Goal: Task Accomplishment & Management: Use online tool/utility

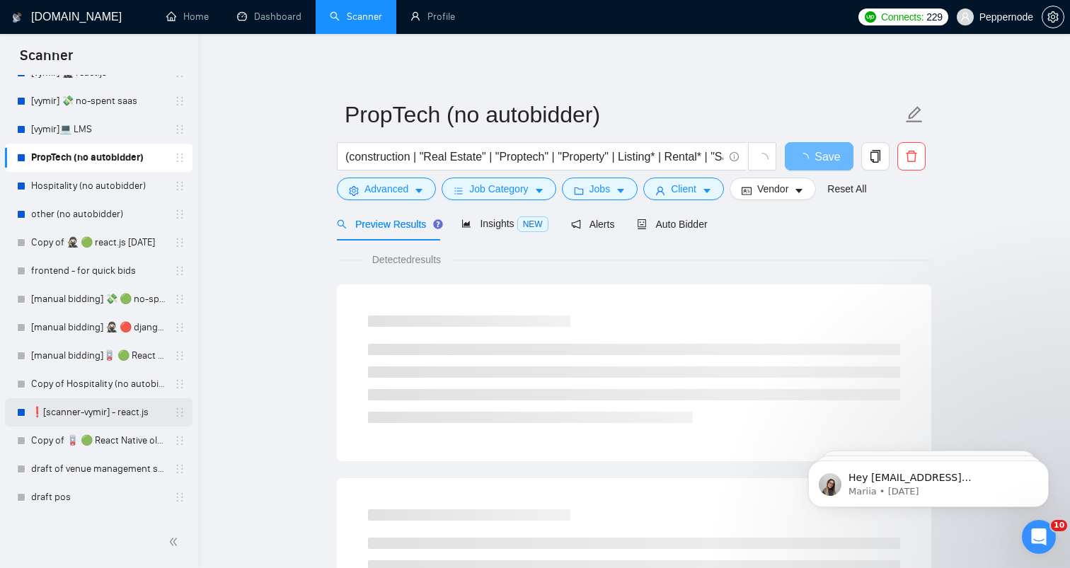
scroll to position [531, 0]
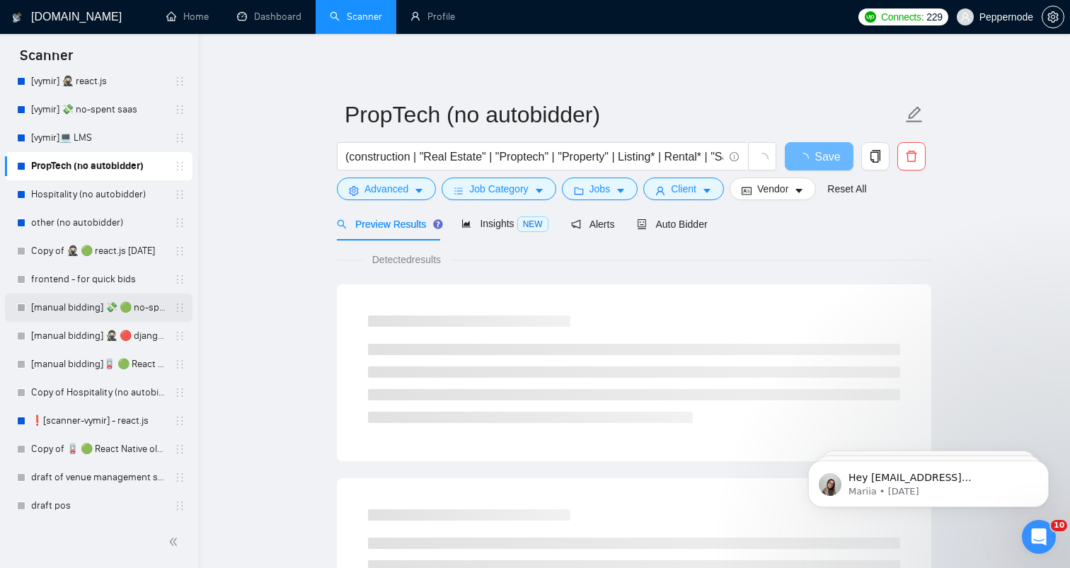
click at [80, 304] on link "[manual bidding] 💸 🟢 no-spent saas" at bounding box center [98, 308] width 134 height 28
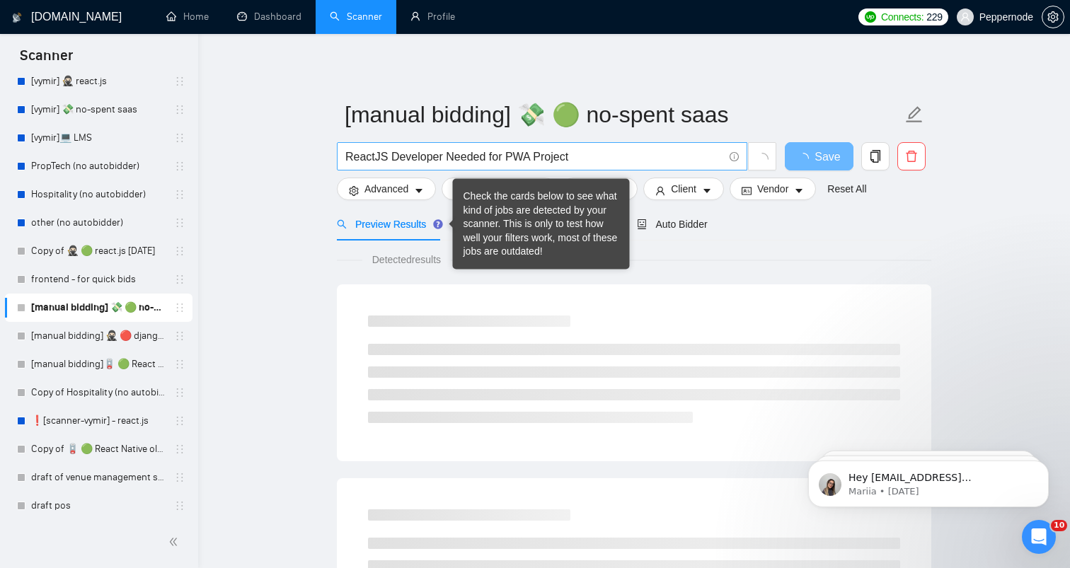
click at [537, 163] on input "ReactJS Developer Needed for PWA Project" at bounding box center [534, 157] width 378 height 18
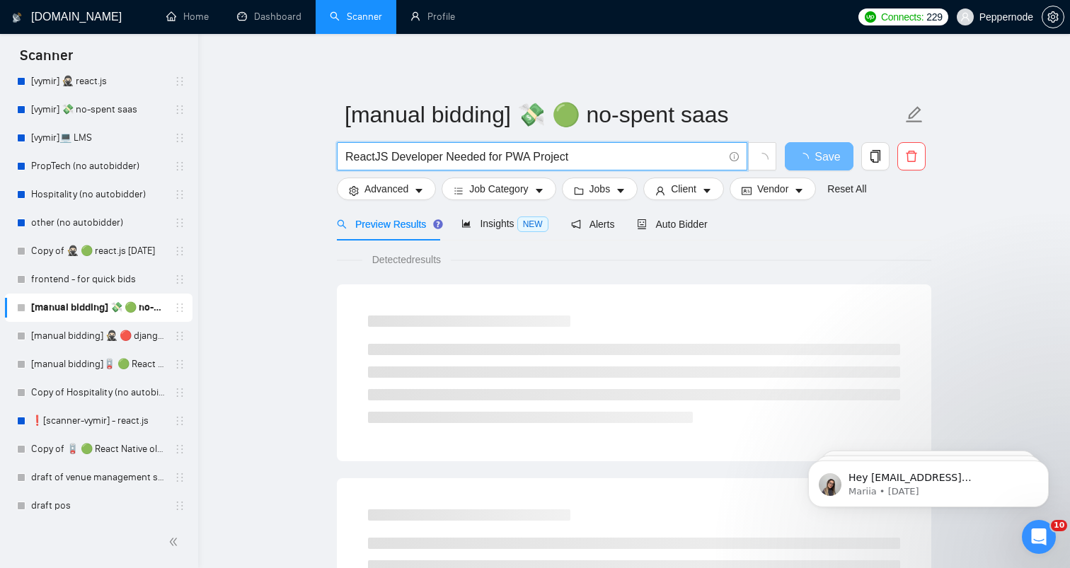
click at [537, 163] on input "ReactJS Developer Needed for PWA Project" at bounding box center [534, 157] width 378 height 18
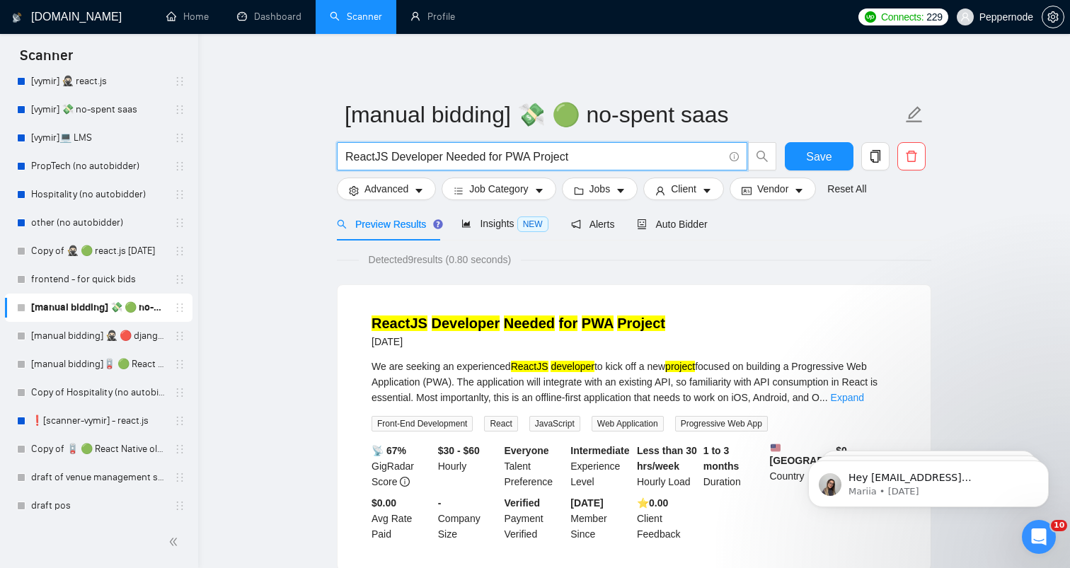
paste input "Build a Custom Wine Shipping Platform"
type input "Build a Custom Wine Shipping Platform"
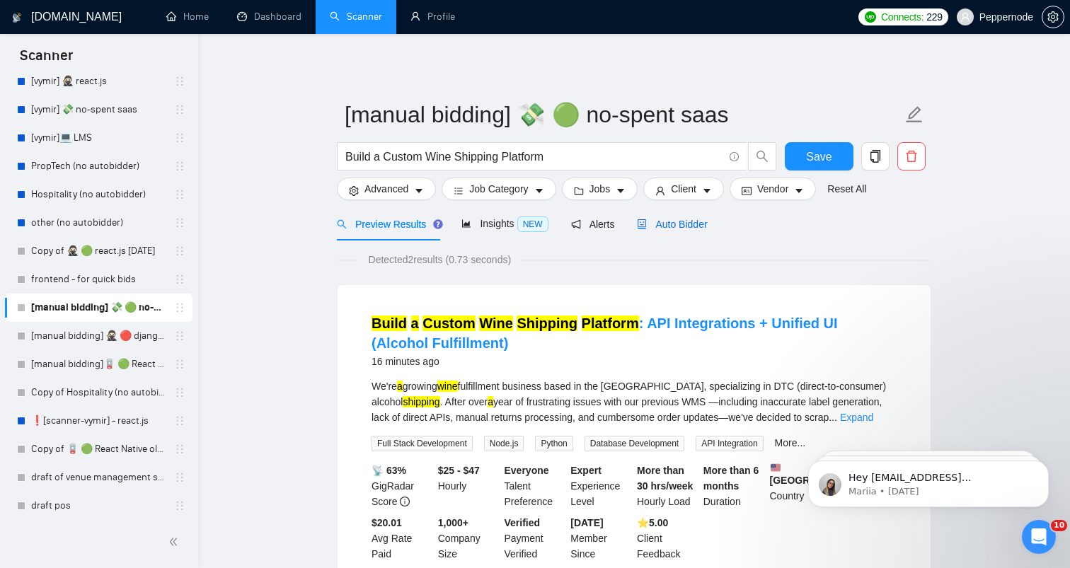
click at [696, 231] on div "Auto Bidder" at bounding box center [672, 224] width 70 height 16
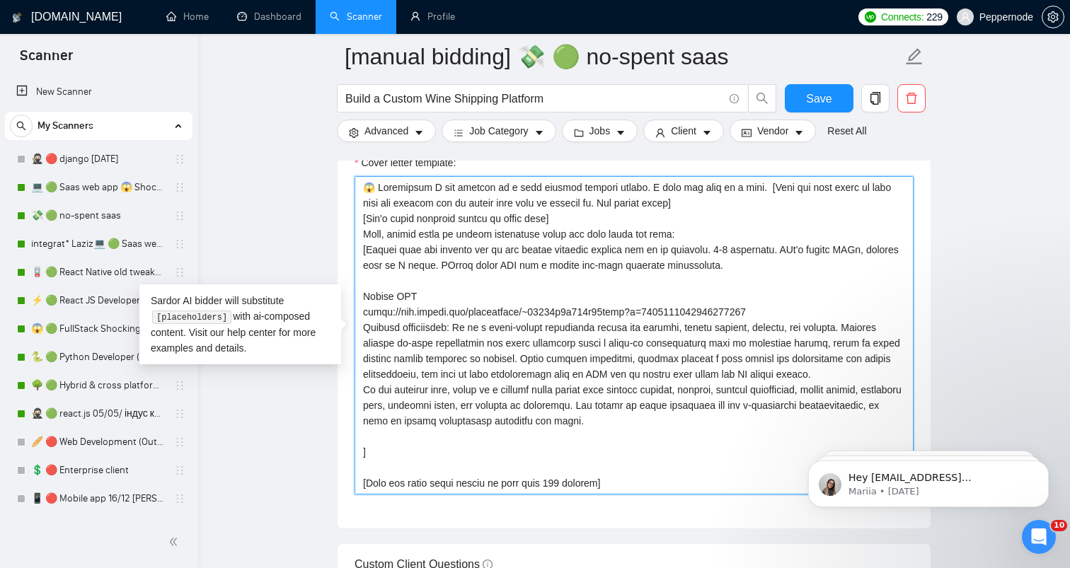
click at [514, 432] on textarea "Cover letter template:" at bounding box center [633, 335] width 559 height 318
click at [434, 280] on textarea "Cover letter template:" at bounding box center [633, 335] width 559 height 318
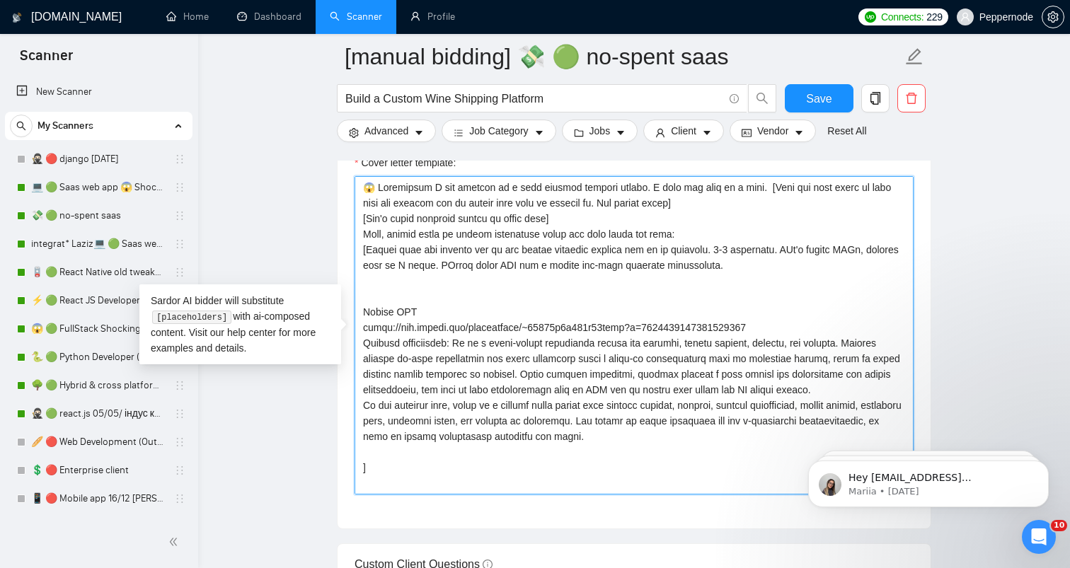
paste textarea "POS & Restaurant Management Platform I was asked to develop and implement an al…"
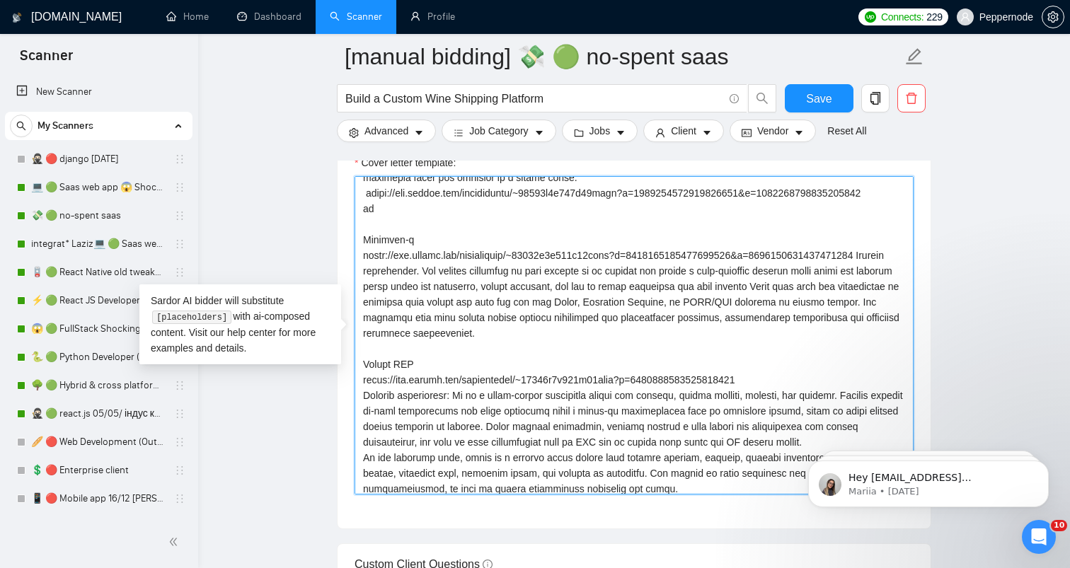
scroll to position [191, 0]
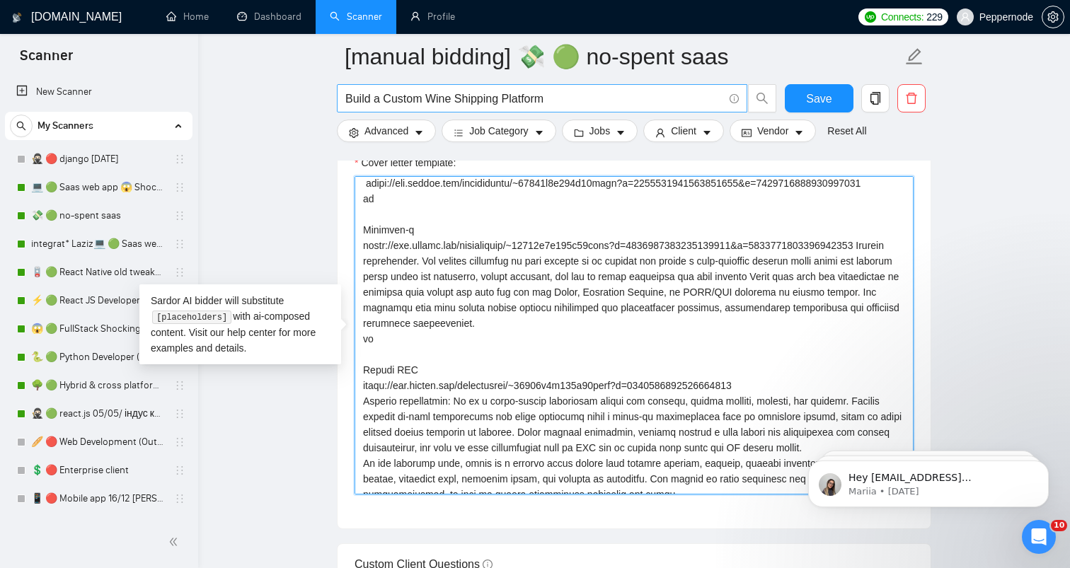
type textarea "😱 Shockingly I was working on a very similar project before. I even can show on…"
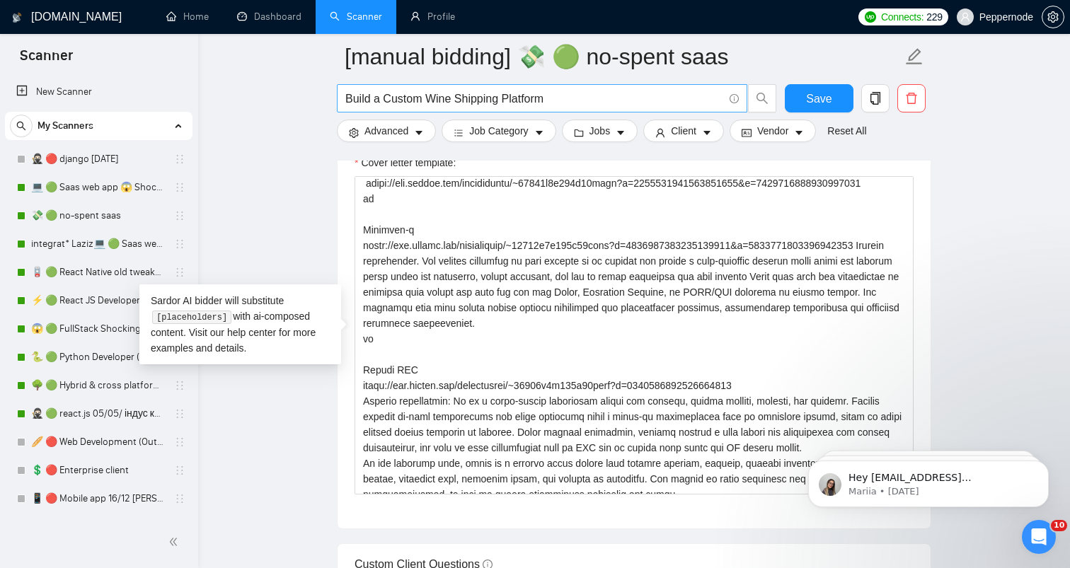
click at [620, 105] on input "Build a Custom Wine Shipping Platform" at bounding box center [534, 99] width 378 height 18
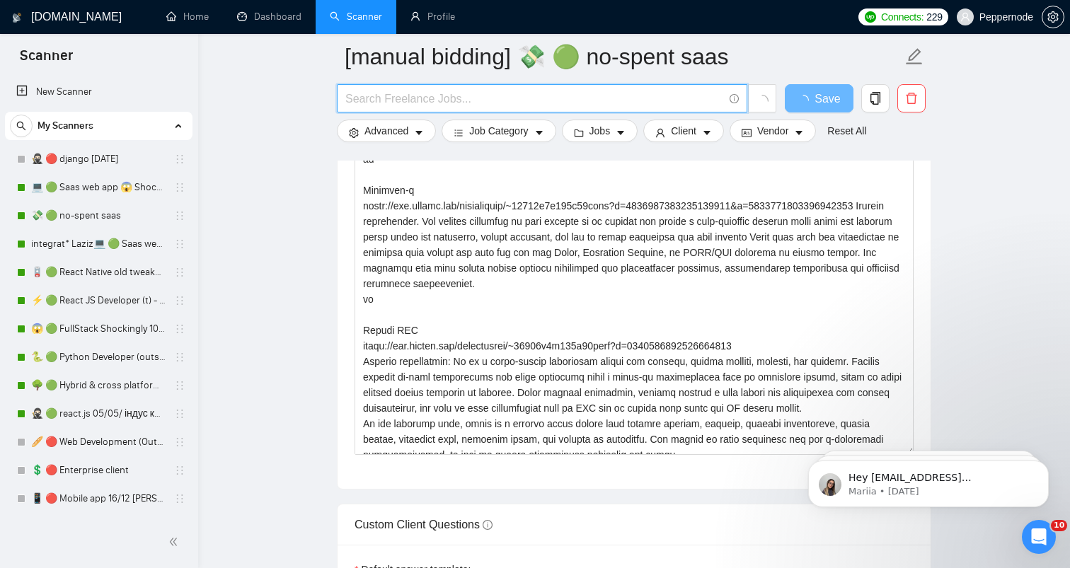
click at [584, 103] on input "text" at bounding box center [534, 99] width 378 height 18
type input "Build a Custom Wine Shipping Platform"
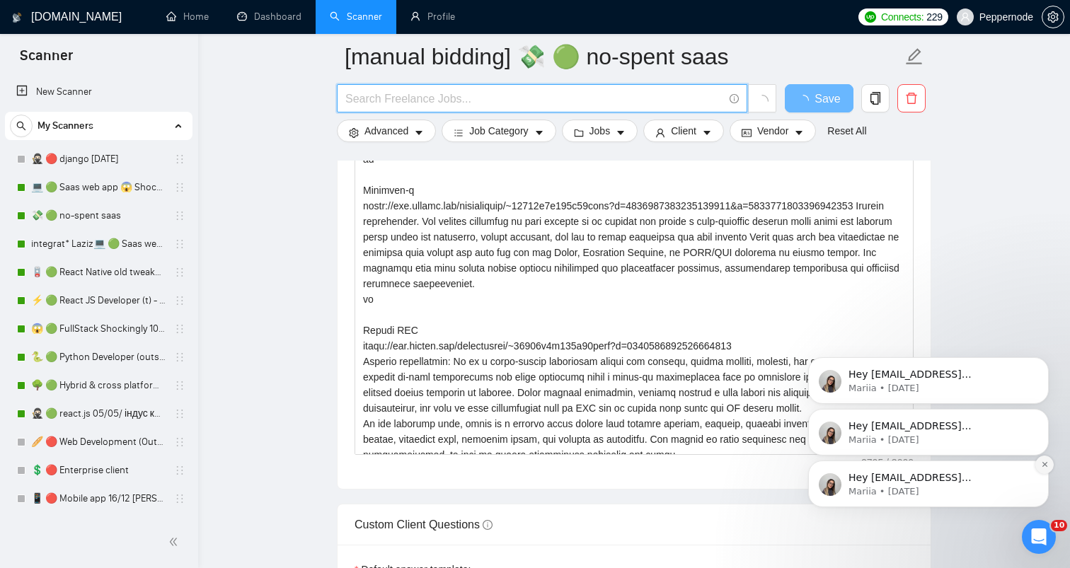
click at [1043, 463] on icon "Dismiss notification" at bounding box center [1043, 464] width 5 height 5
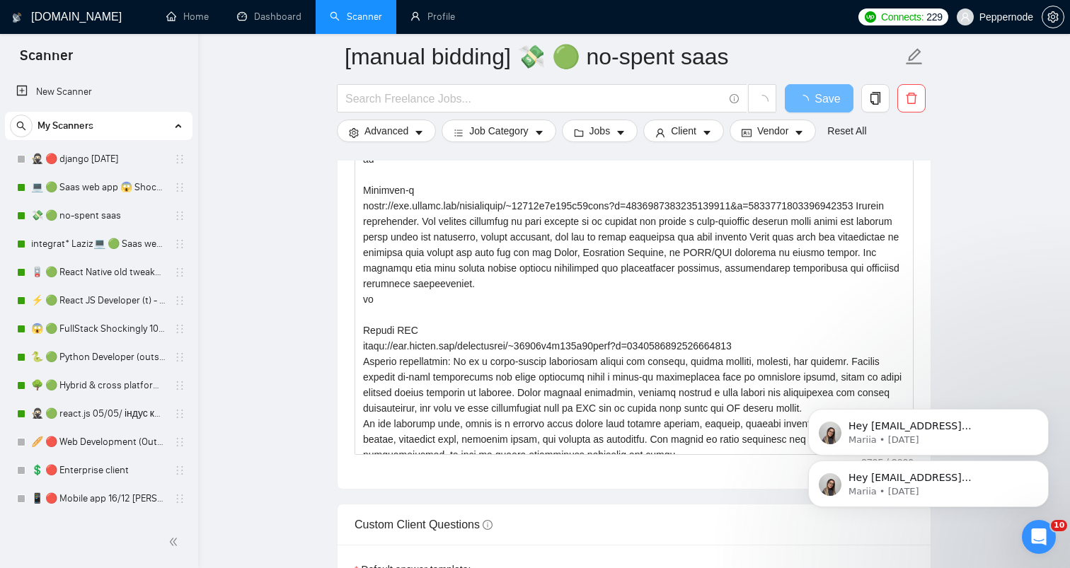
click at [1043, 463] on icon "Dismiss notification" at bounding box center [1044, 465] width 4 height 4
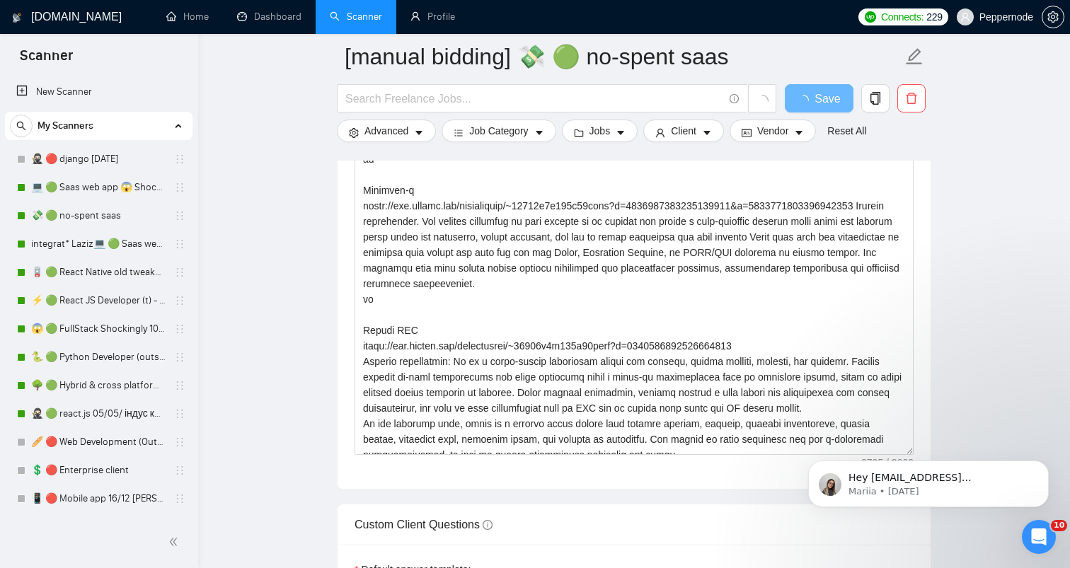
click at [1043, 463] on icon "Dismiss notification" at bounding box center [1044, 465] width 4 height 4
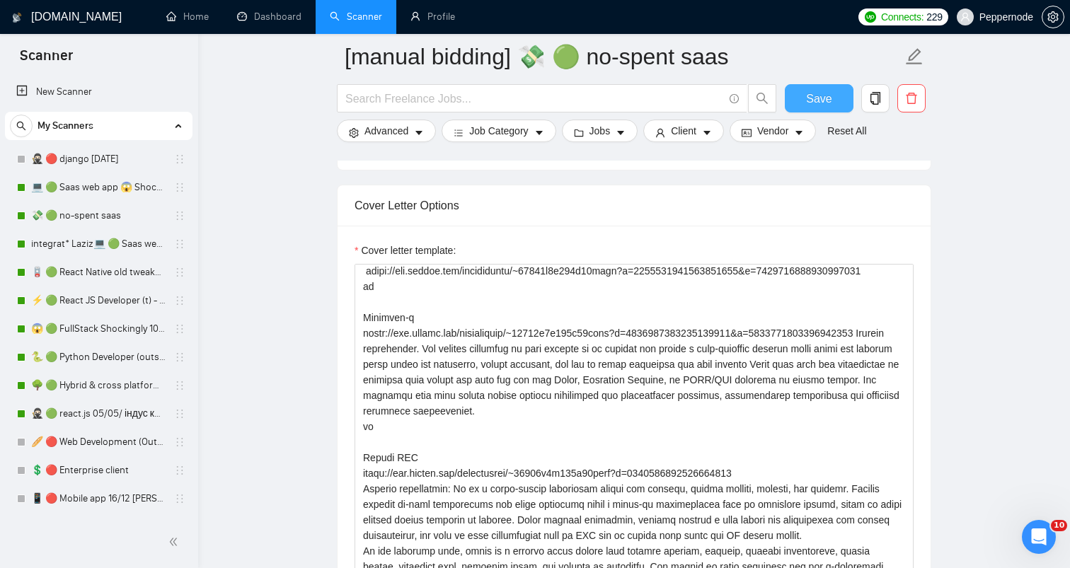
click at [812, 98] on span "Save" at bounding box center [818, 99] width 25 height 18
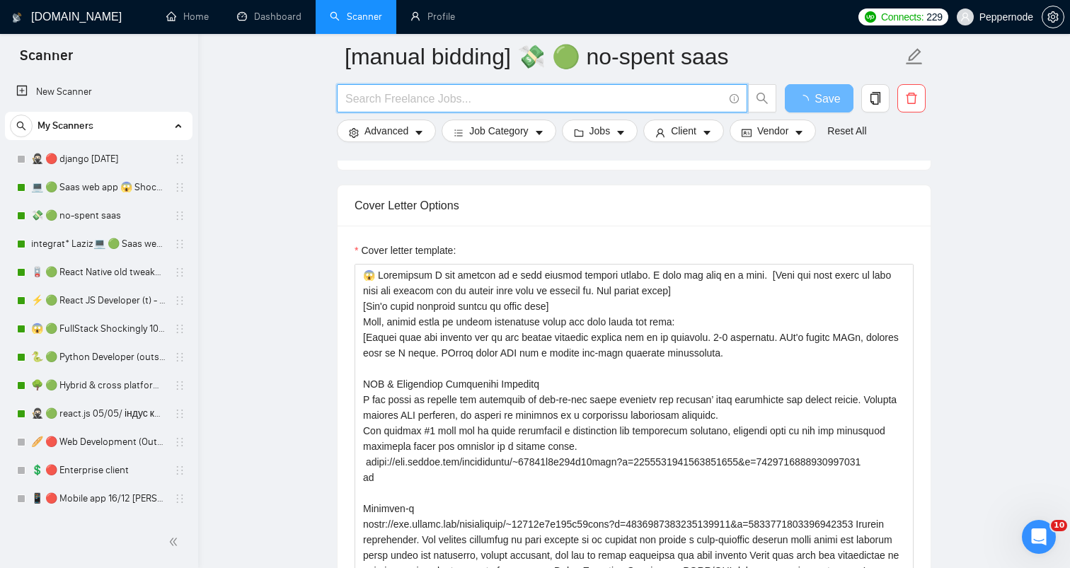
click at [634, 97] on input "text" at bounding box center [534, 99] width 378 height 18
paste input "Build a Custom Wine Shipping Platform"
type input "Build a Custom Wine Shipping Platform"
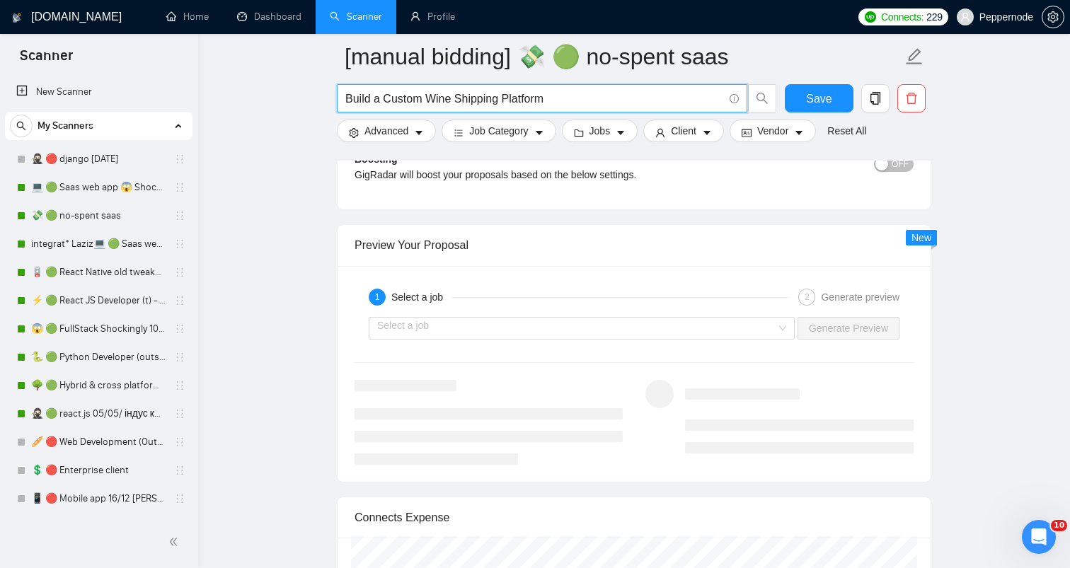
scroll to position [2653, 0]
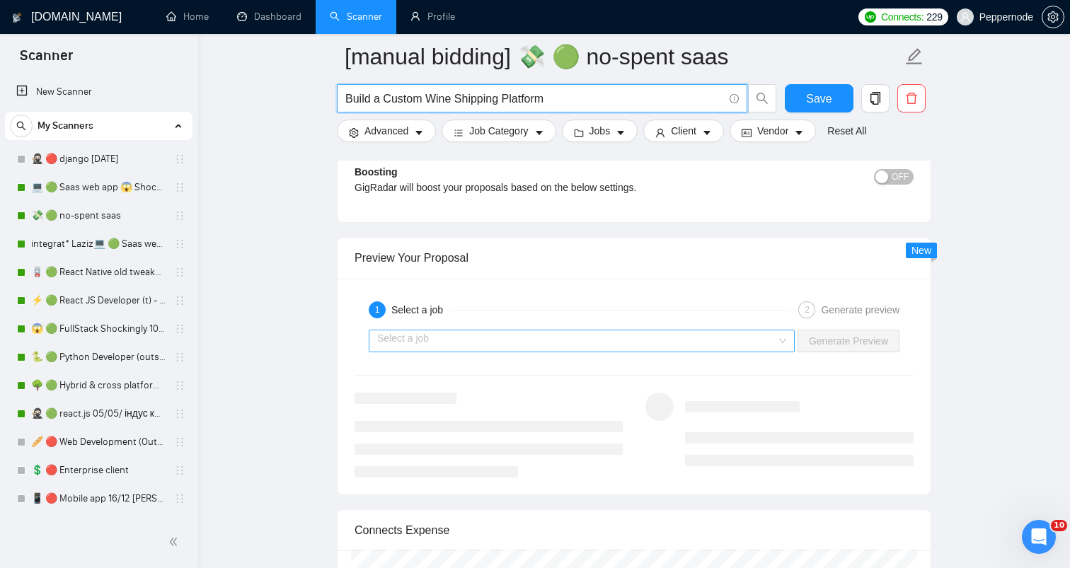
type input "Build a Custom Wine Shipping Platform"
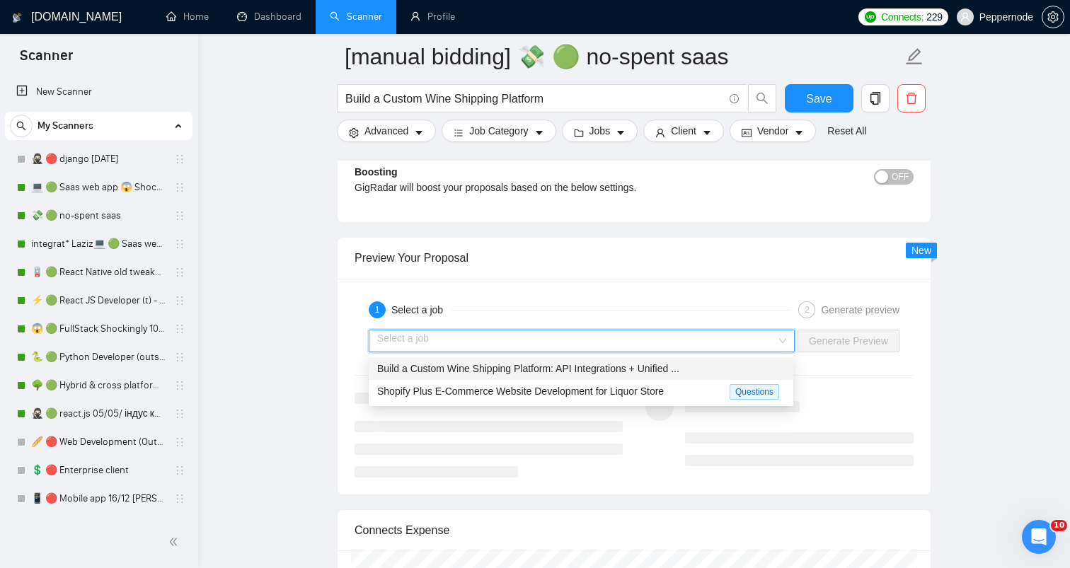
click at [710, 337] on input "search" at bounding box center [576, 340] width 399 height 21
click at [640, 366] on span "Build a Custom Wine Shipping Platform: API Integrations + Unified ..." at bounding box center [528, 368] width 302 height 11
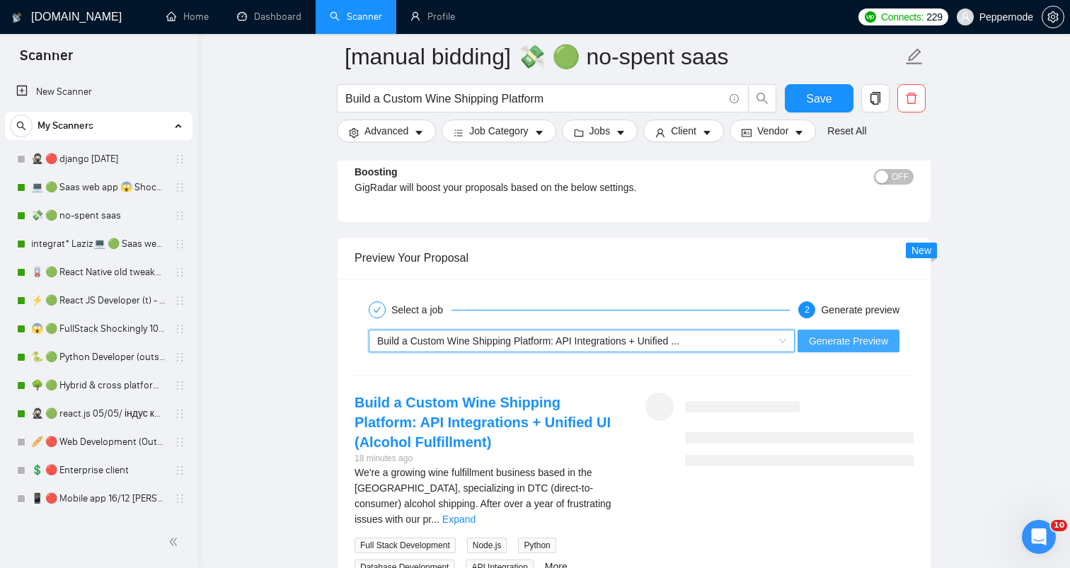
click at [833, 339] on span "Generate Preview" at bounding box center [848, 341] width 79 height 16
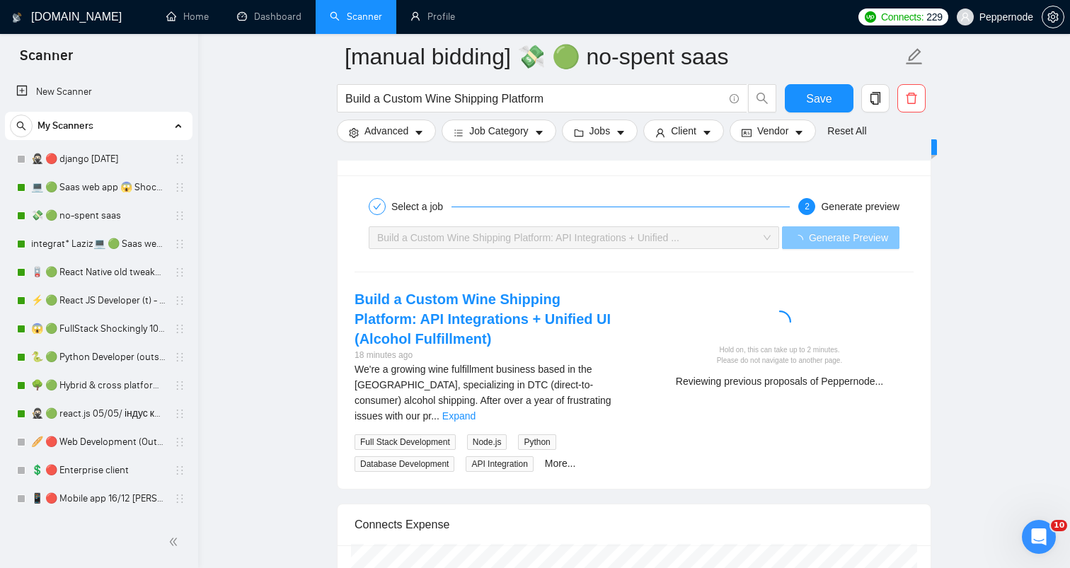
scroll to position [2768, 0]
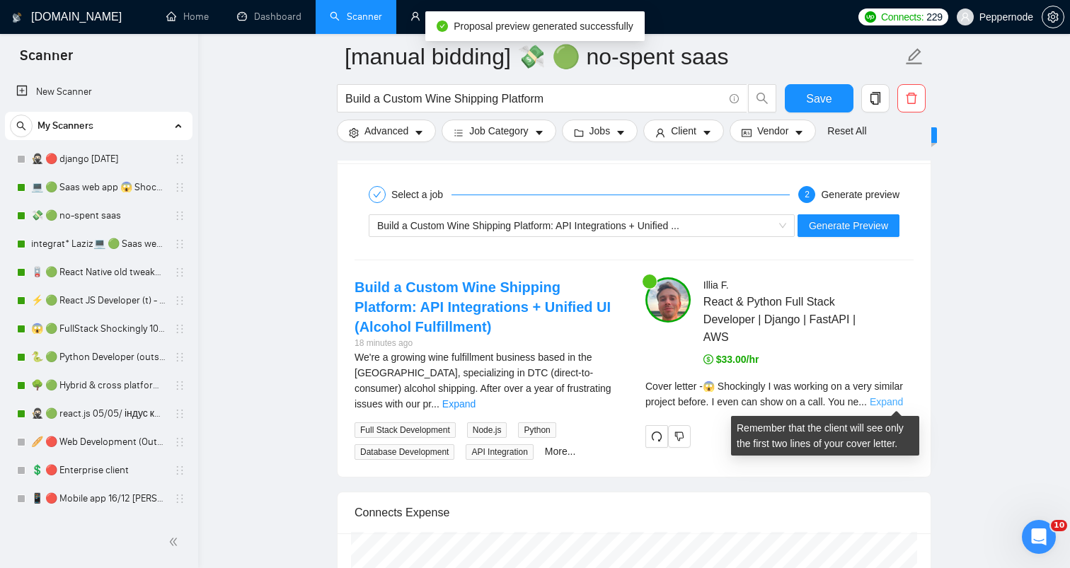
click at [888, 396] on link "Expand" at bounding box center [885, 401] width 33 height 11
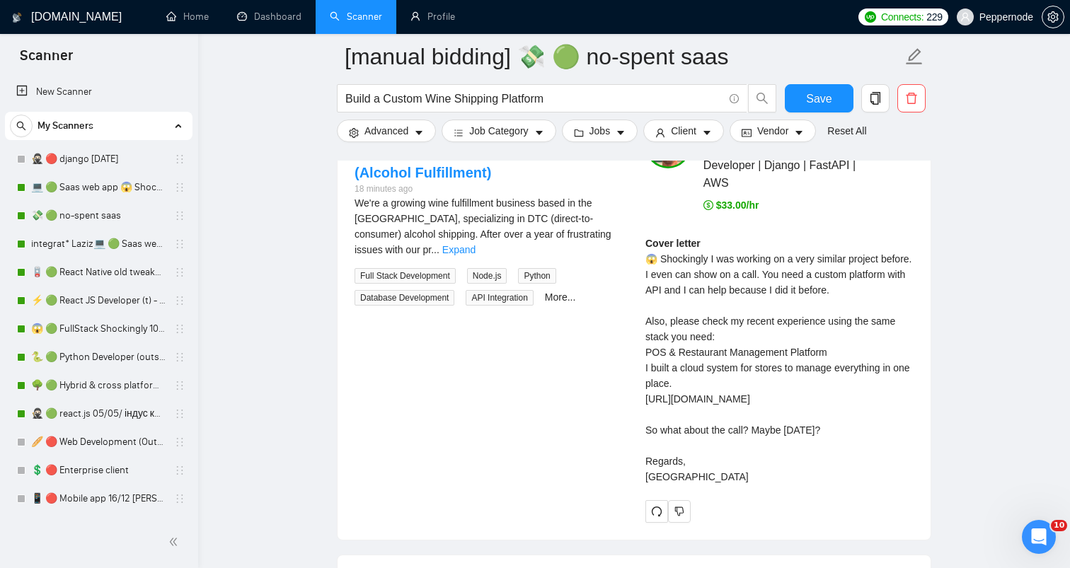
scroll to position [2935, 0]
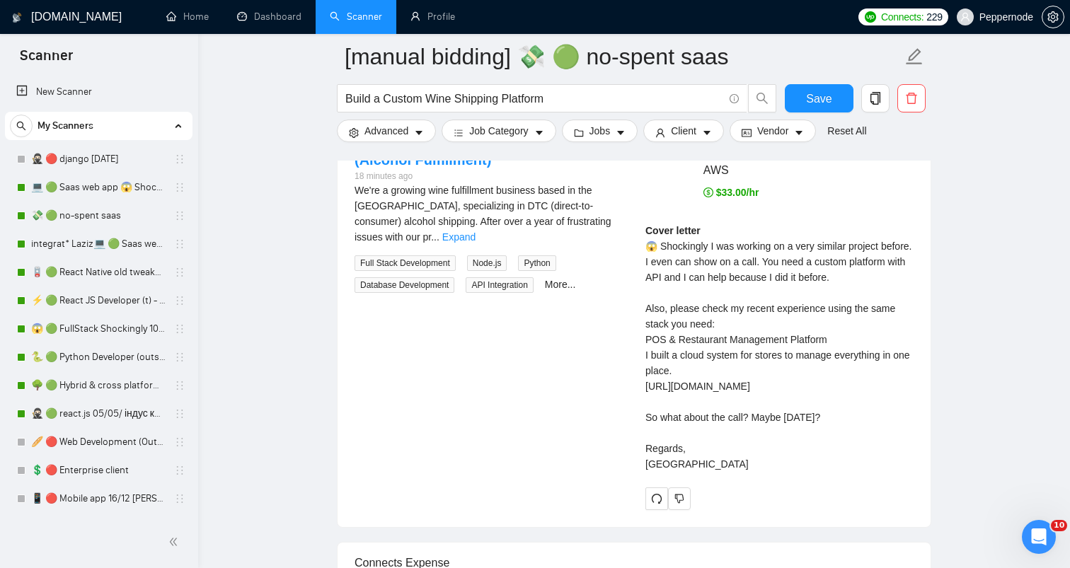
drag, startPoint x: 685, startPoint y: 486, endPoint x: 679, endPoint y: 332, distance: 154.3
click at [679, 332] on div "Cover letter 😱 Shockingly I was working on a very similar project before. I eve…" at bounding box center [779, 347] width 268 height 249
drag, startPoint x: 680, startPoint y: 495, endPoint x: 639, endPoint y: 245, distance: 253.0
click at [639, 245] on div "Illia F . React & Python Full Stack Developer | Django | FastAPI | AWS $33.00/h…" at bounding box center [779, 310] width 291 height 400
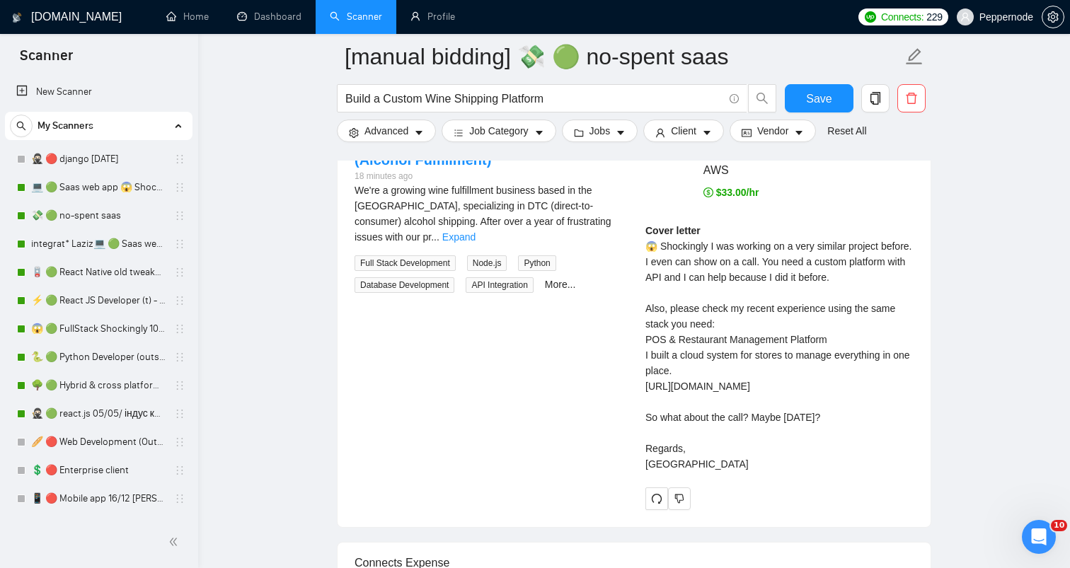
copy div "😱 Shockingly I was working on a very similar project before. I even can show on…"
click at [282, 23] on link "Dashboard" at bounding box center [269, 17] width 64 height 12
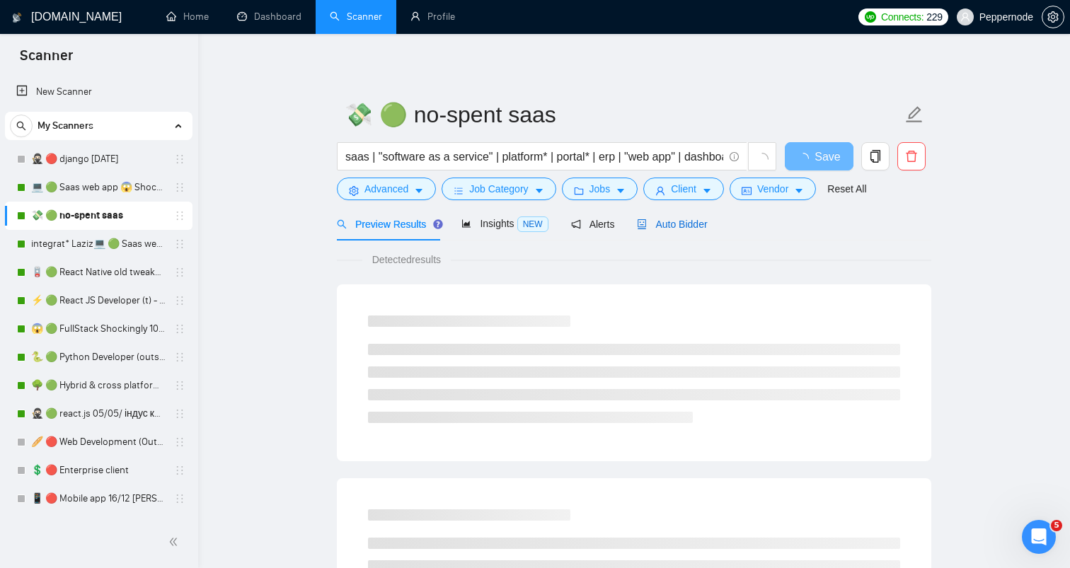
click at [655, 216] on div "Auto Bidder" at bounding box center [672, 224] width 70 height 16
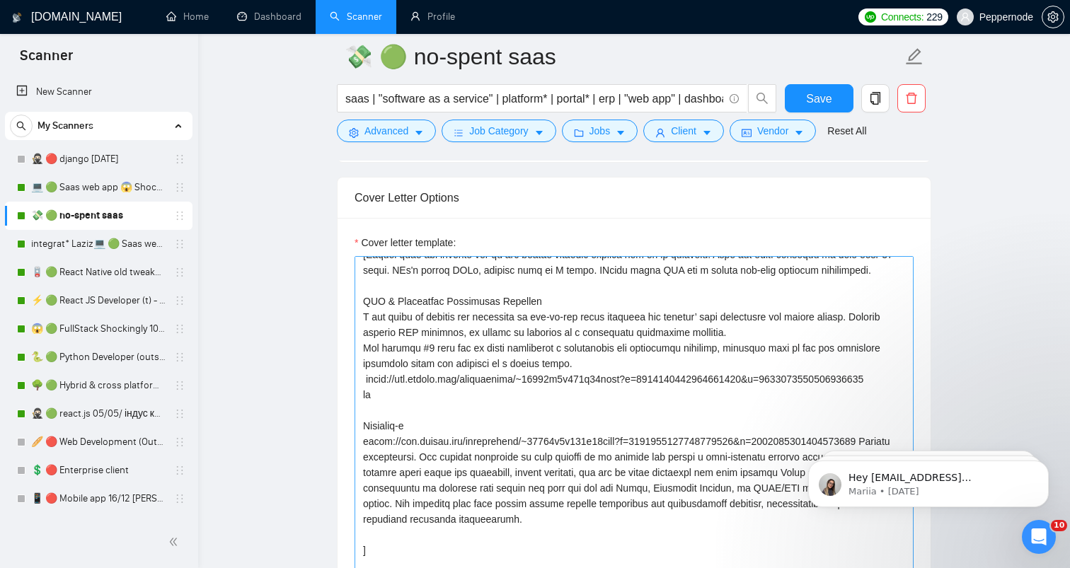
scroll to position [74, 0]
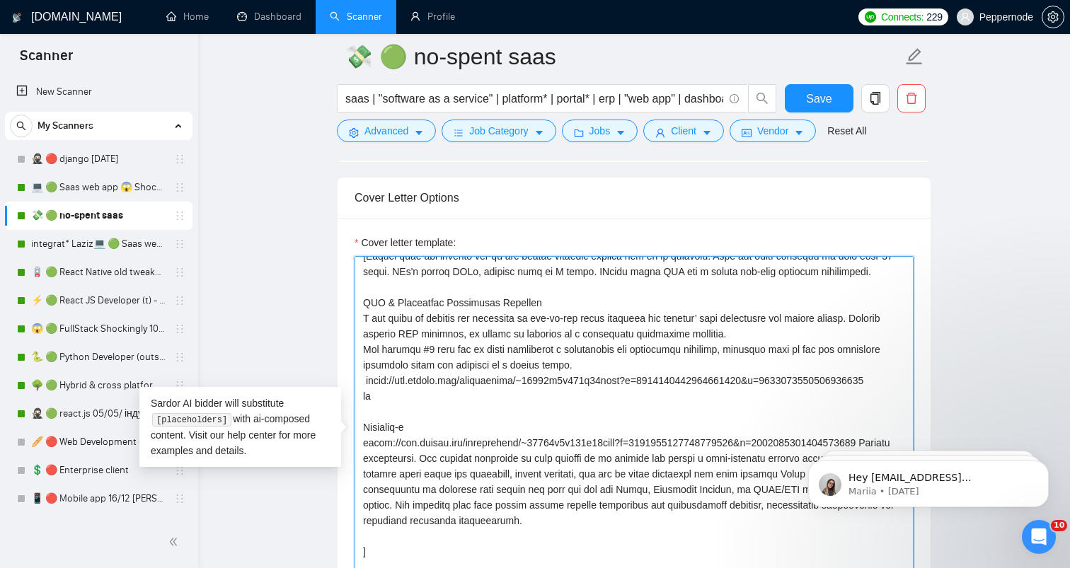
drag, startPoint x: 656, startPoint y: 420, endPoint x: 326, endPoint y: 335, distance: 341.2
click at [326, 335] on main "💸 🟢 no-spent saas saas | "software as a service" | platform* | portal* | erp | …" at bounding box center [634, 494] width 826 height 4102
click at [453, 456] on textarea "Cover letter template:" at bounding box center [633, 415] width 559 height 318
drag, startPoint x: 398, startPoint y: 453, endPoint x: 353, endPoint y: 328, distance: 133.8
click at [353, 328] on div "Cover letter template:" at bounding box center [633, 413] width 593 height 390
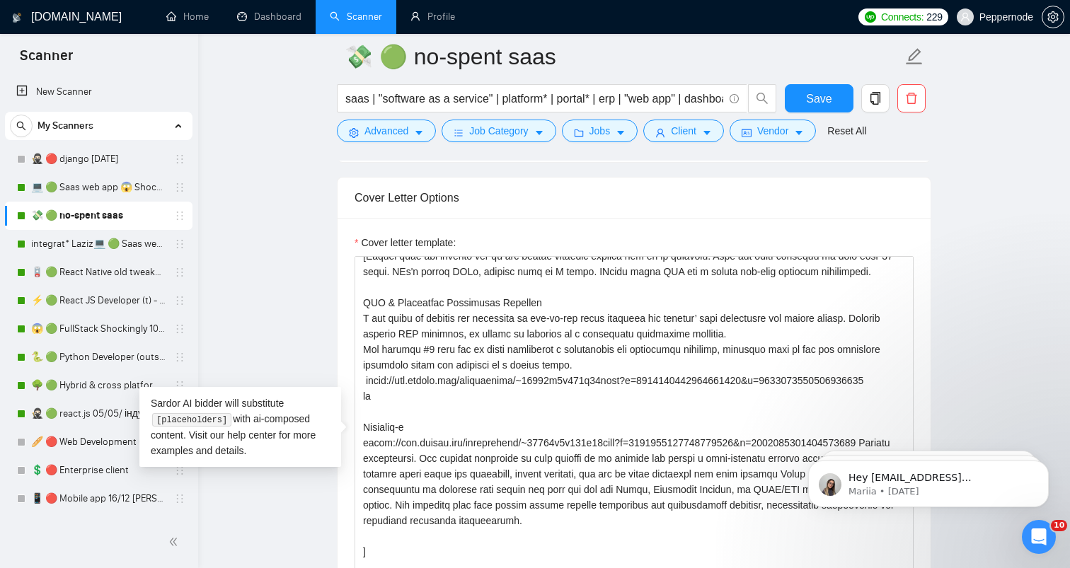
click at [353, 328] on div "Cover letter template:" at bounding box center [633, 413] width 593 height 390
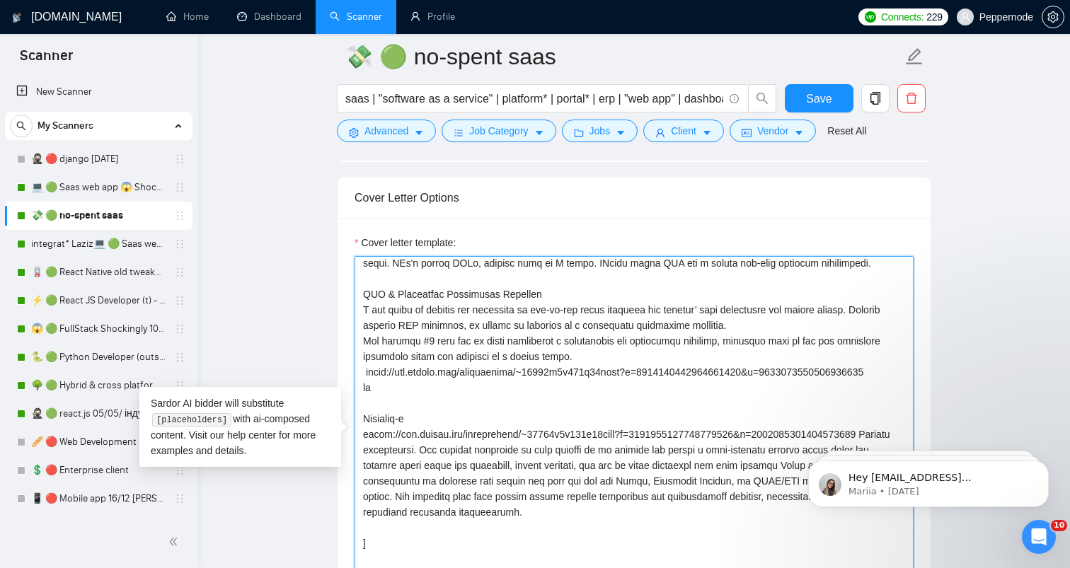
scroll to position [29, 0]
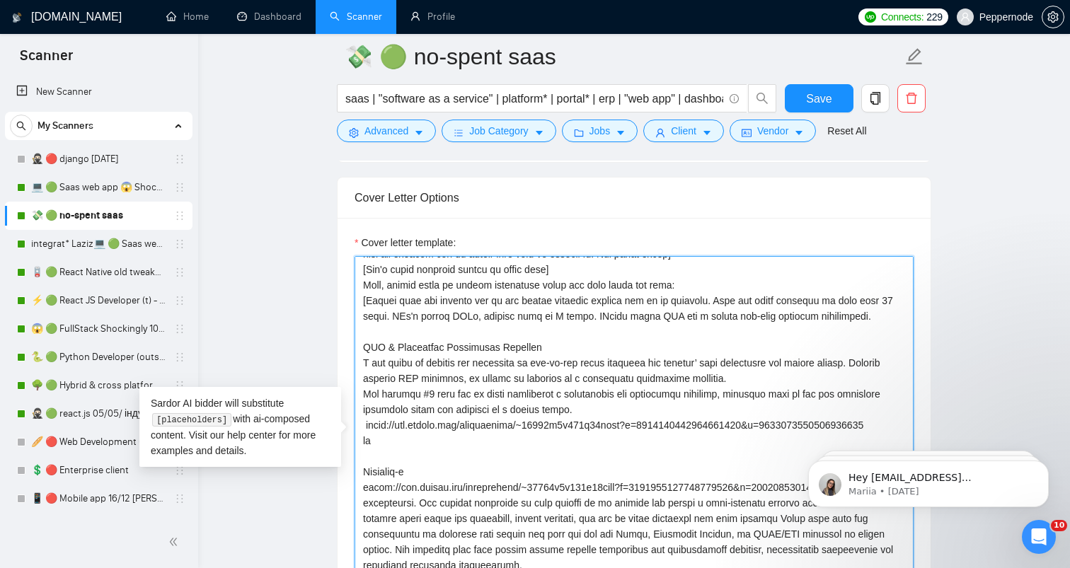
drag, startPoint x: 431, startPoint y: 517, endPoint x: 361, endPoint y: 365, distance: 167.1
click at [361, 365] on textarea "Cover letter template:" at bounding box center [633, 415] width 559 height 318
